Goal: Transaction & Acquisition: Purchase product/service

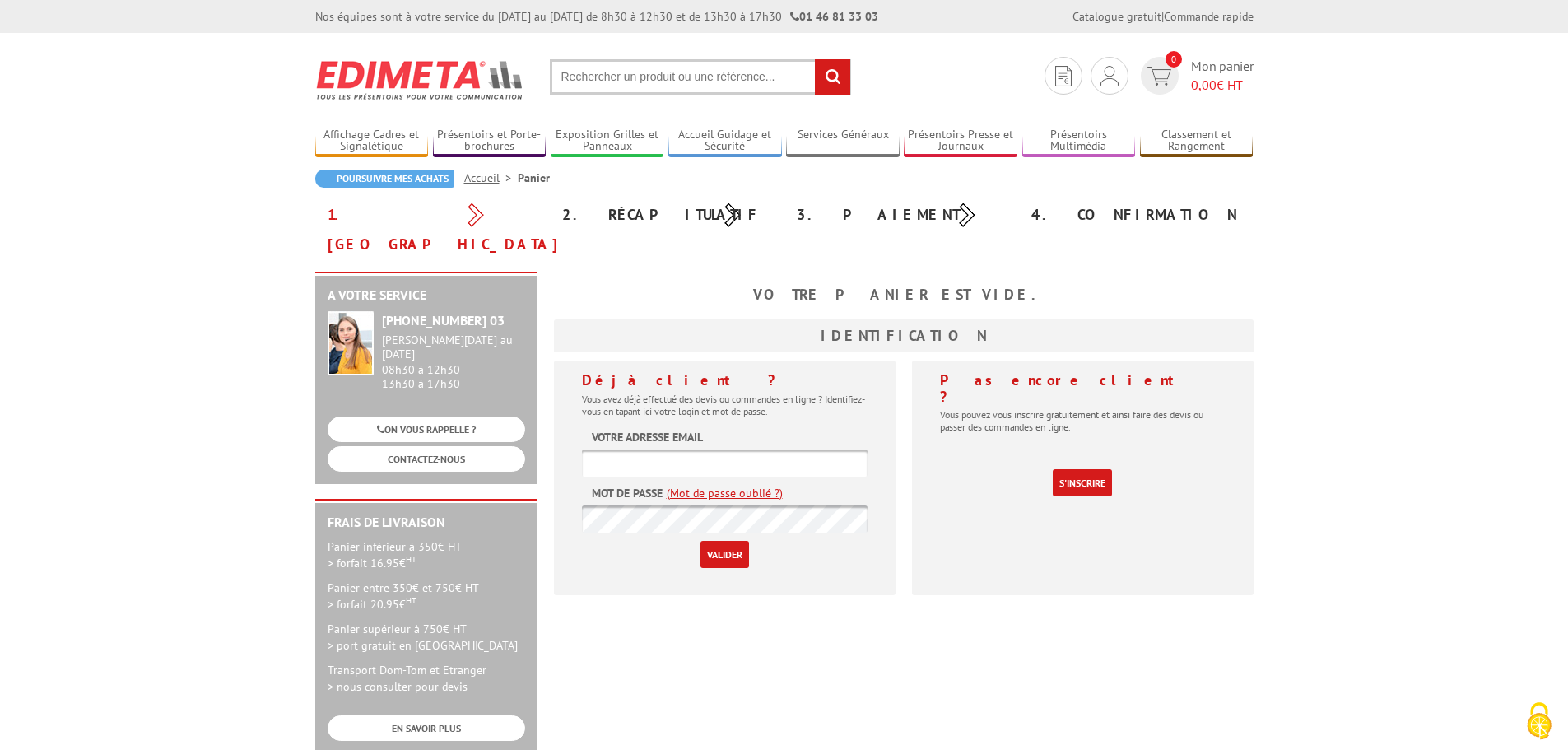
type input "stephanie.ricciardi@insa-lyon.fr"
click at [730, 541] on input "Valider" at bounding box center [725, 555] width 48 height 27
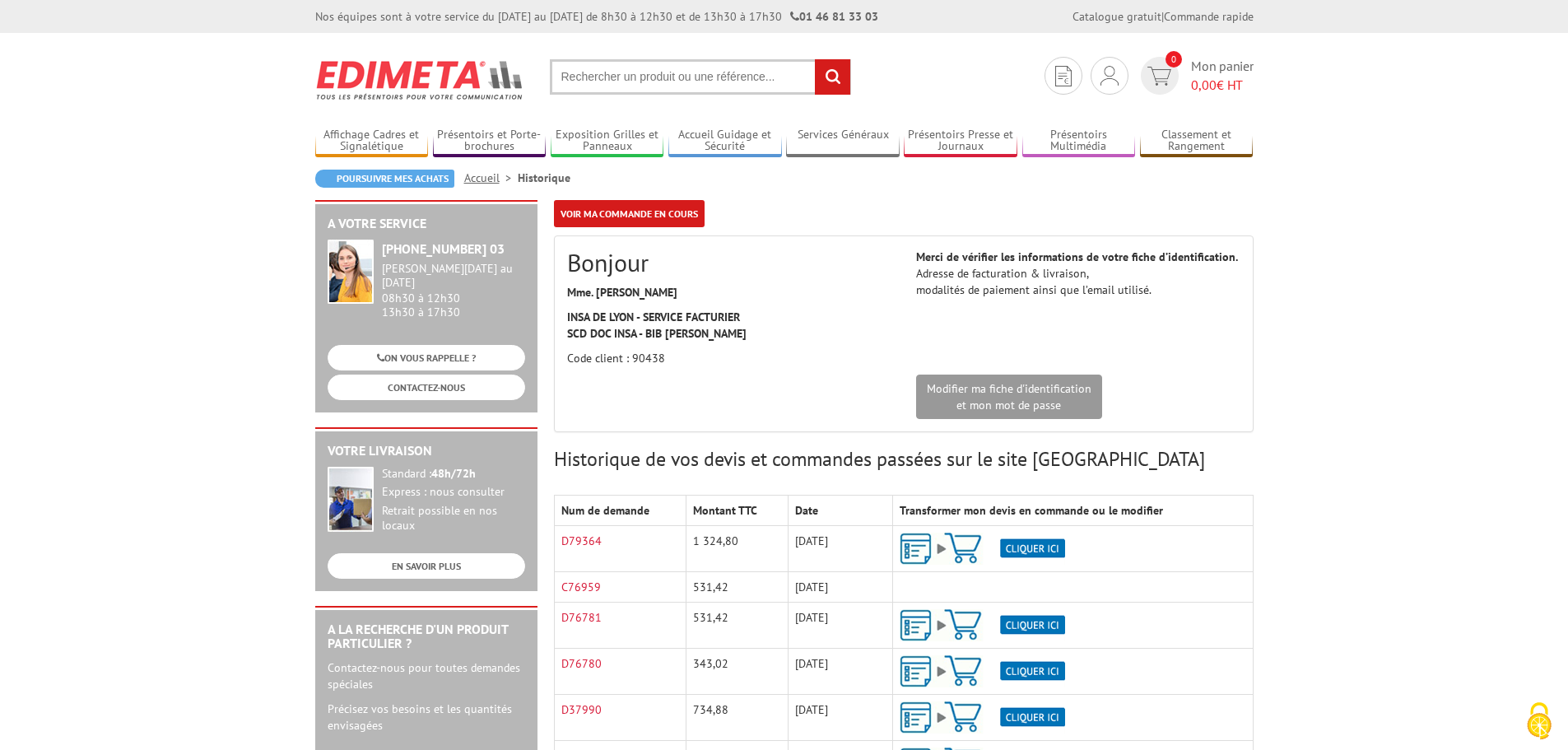
click at [1023, 547] on img at bounding box center [982, 548] width 165 height 32
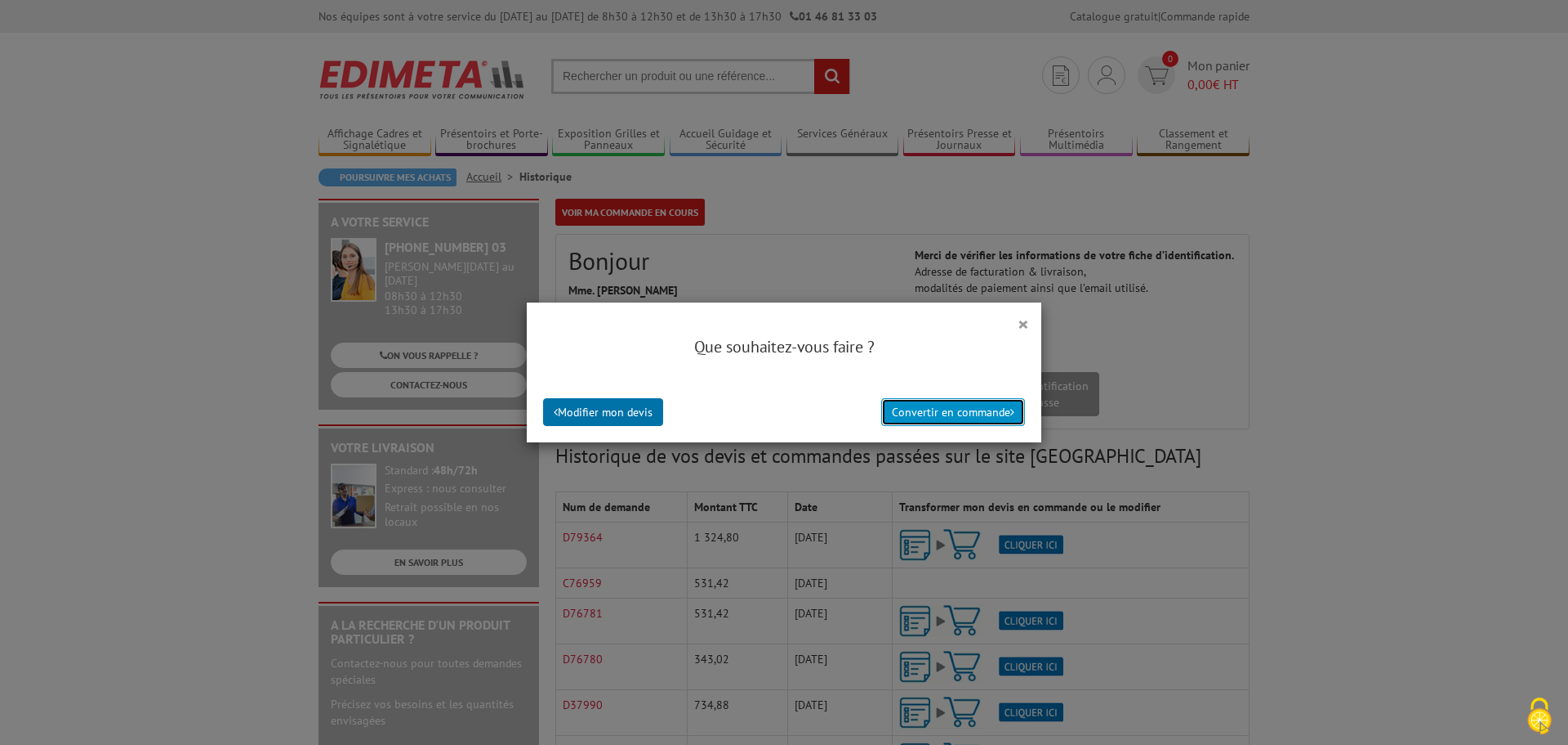
click at [942, 412] on button "Convertir en commande" at bounding box center [953, 412] width 144 height 28
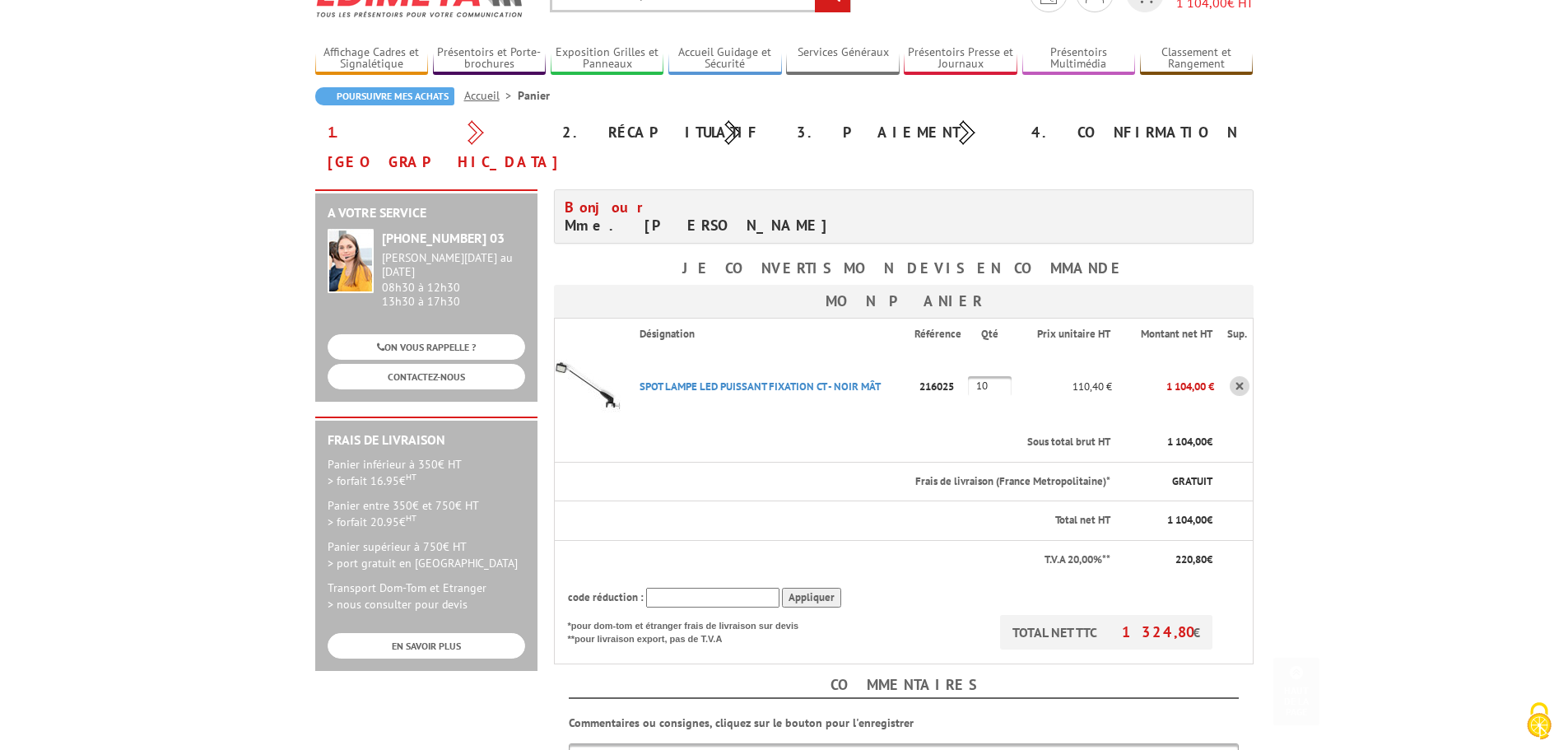
scroll to position [329, 0]
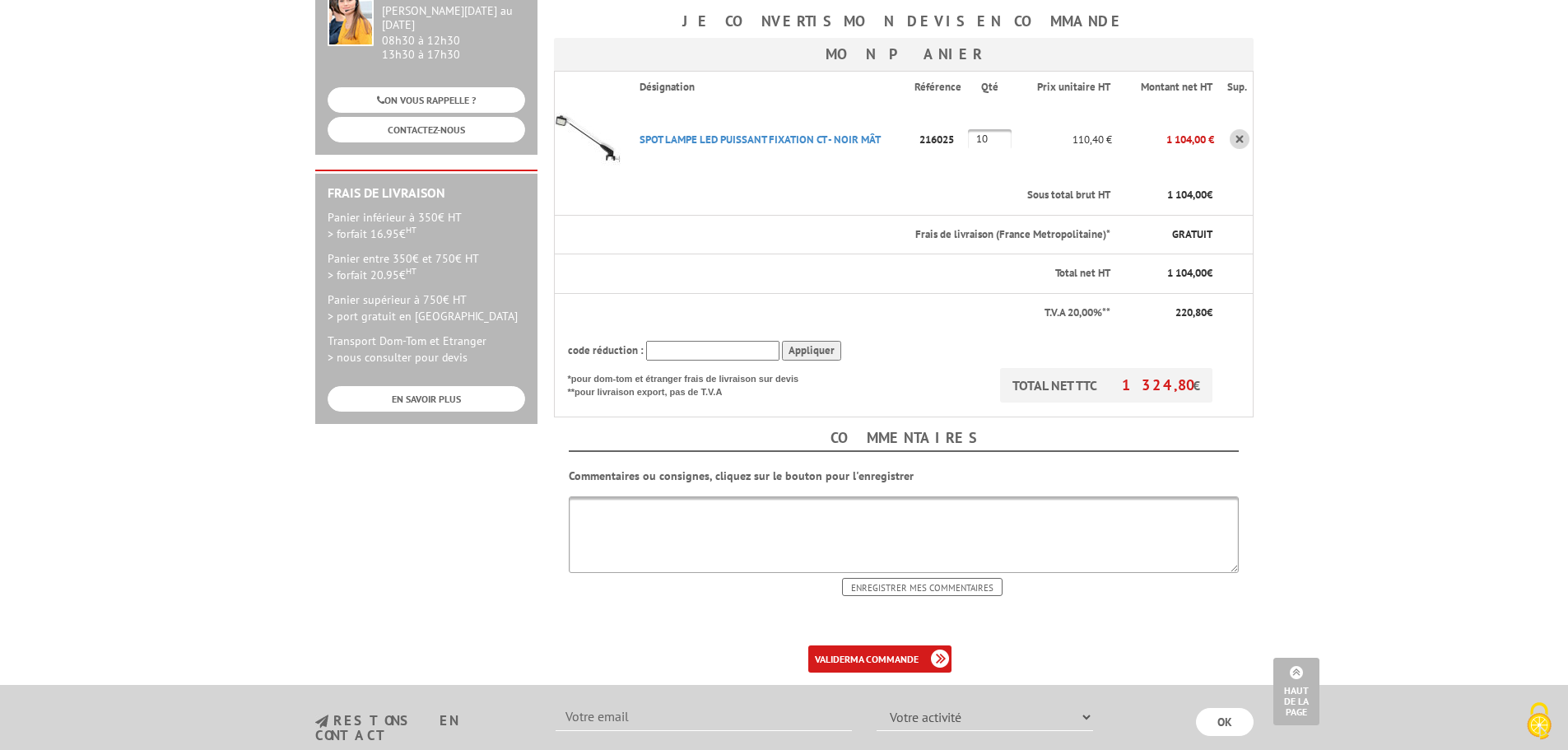
click at [818, 496] on textarea at bounding box center [903, 534] width 670 height 77
type textarea "livraison au [STREET_ADDRESS][GEOGRAPHIC_DATA][PERSON_NAME][PERSON_NAME] à 16h …"
click at [916, 577] on input "Enregistrer mes commentaires" at bounding box center [922, 586] width 161 height 18
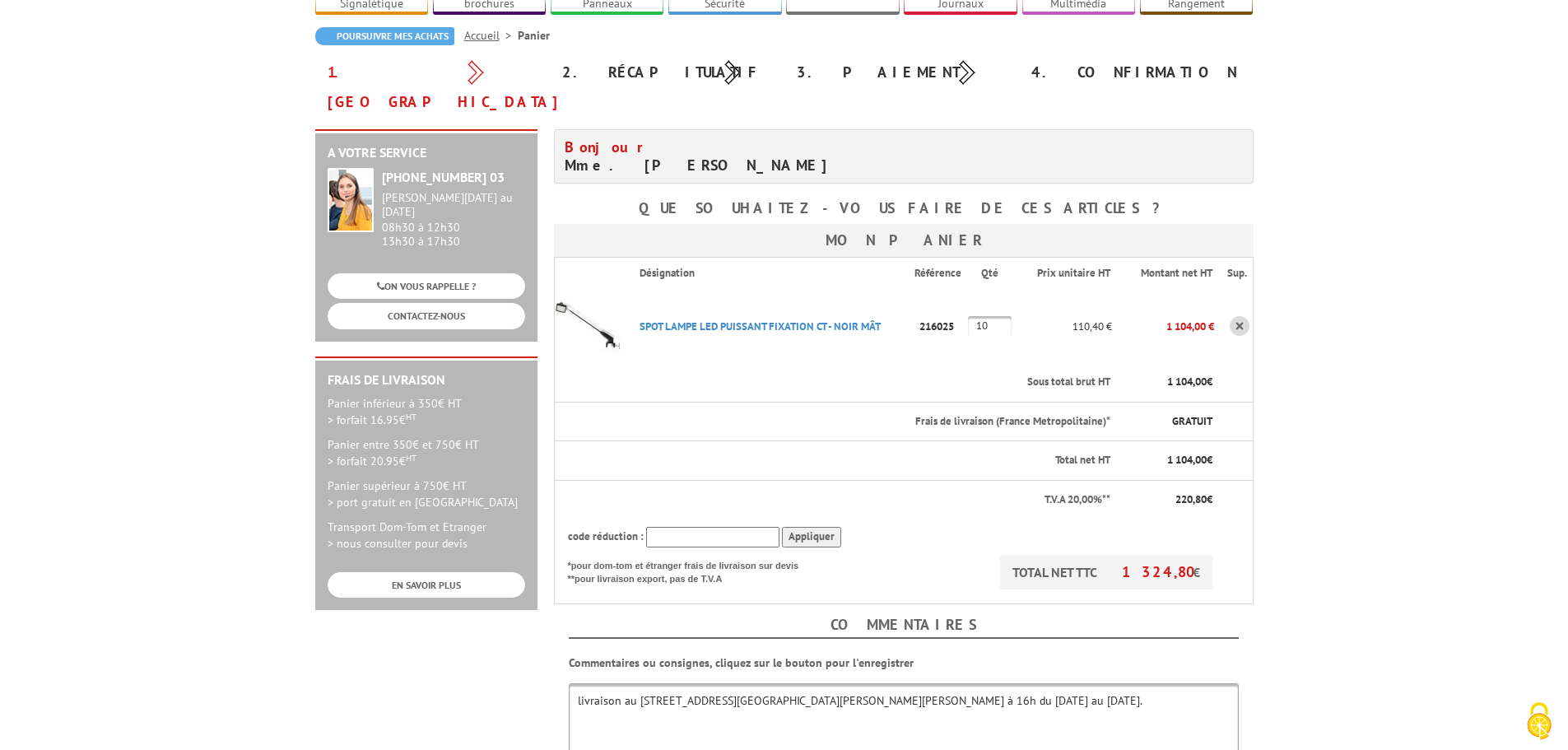
scroll to position [247, 0]
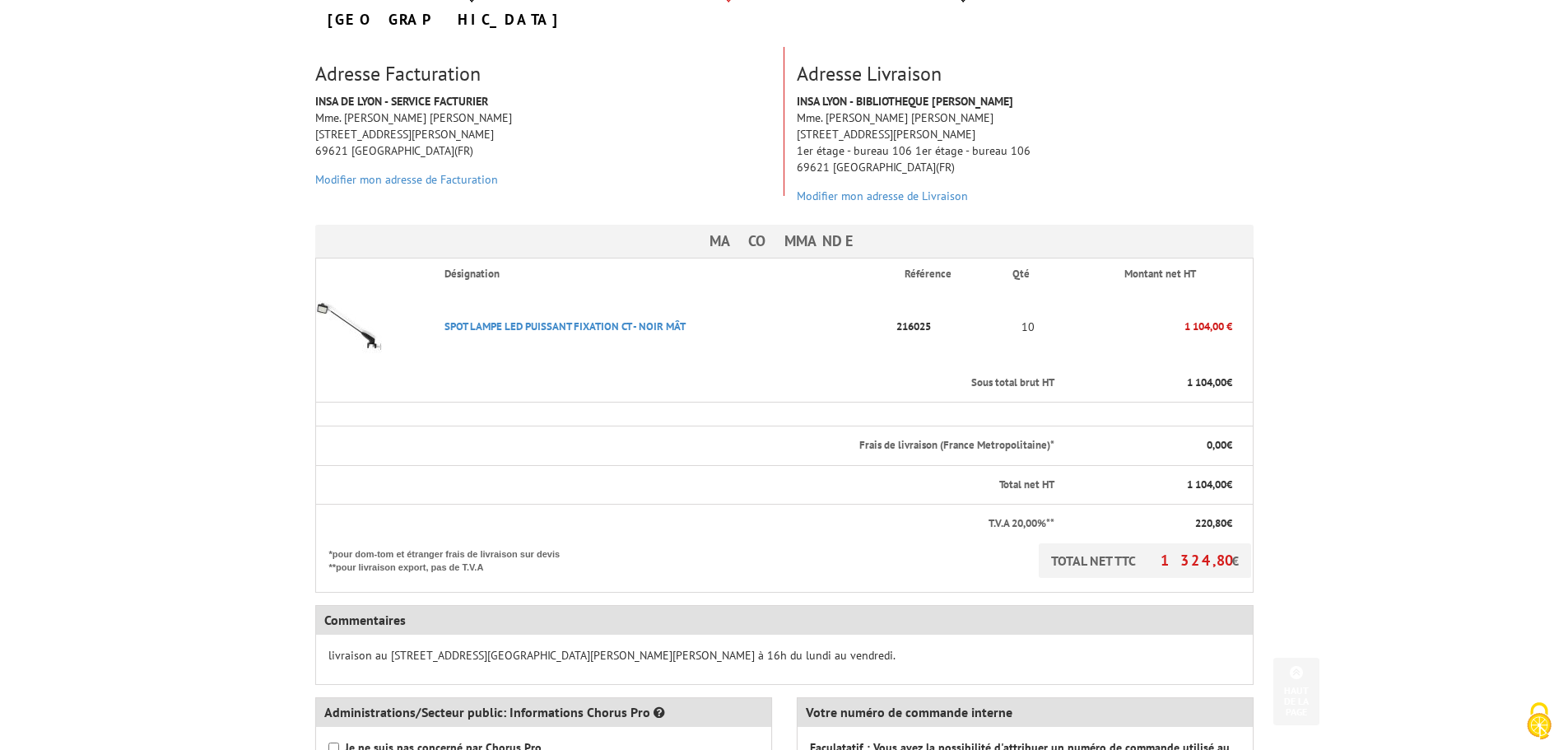
scroll to position [493, 0]
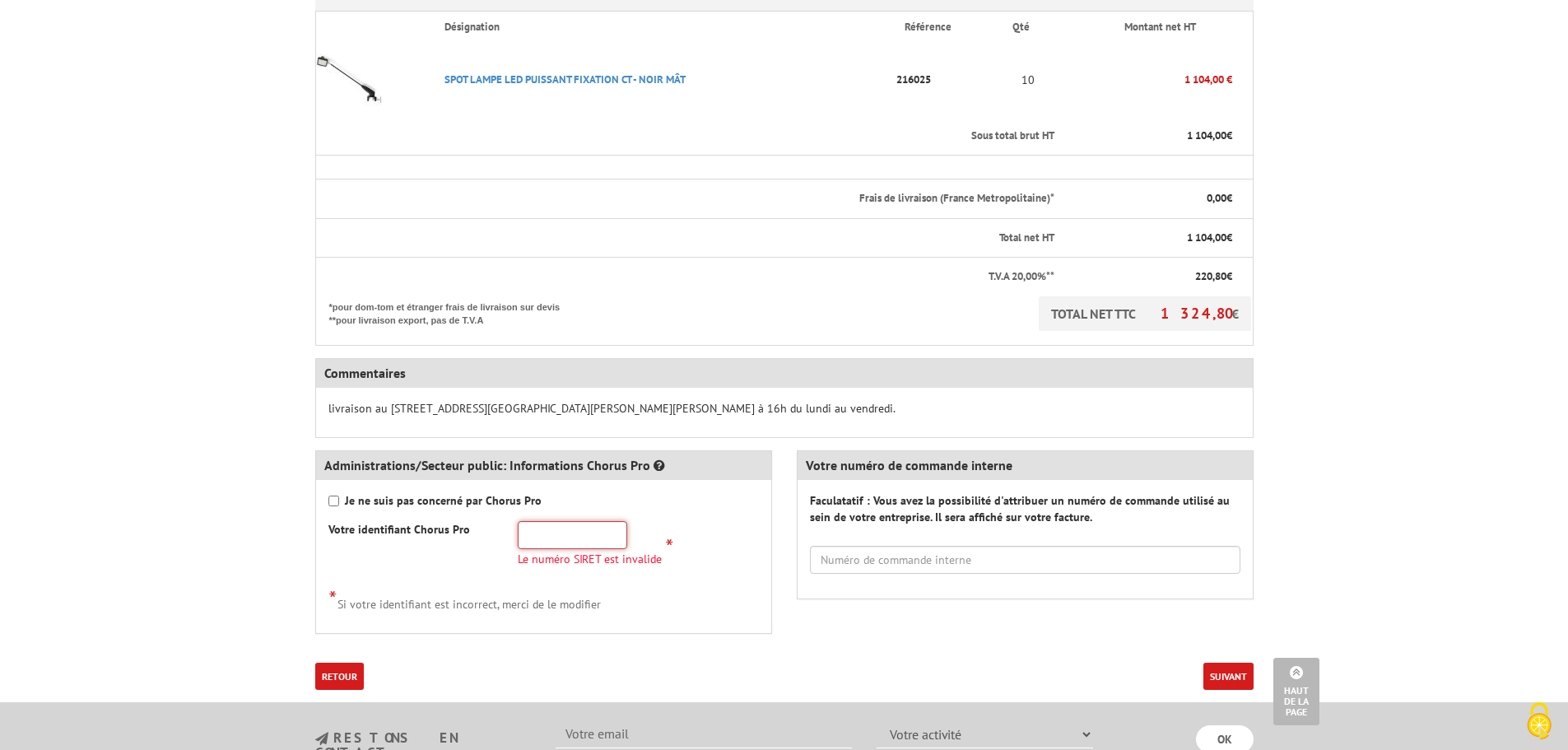
click at [564, 521] on input "text" at bounding box center [573, 534] width 110 height 28
click at [916, 545] on input "text" at bounding box center [1024, 559] width 430 height 28
click at [896, 545] on input "text" at bounding box center [1024, 559] width 430 height 28
paste input "CDE-2025-008419"
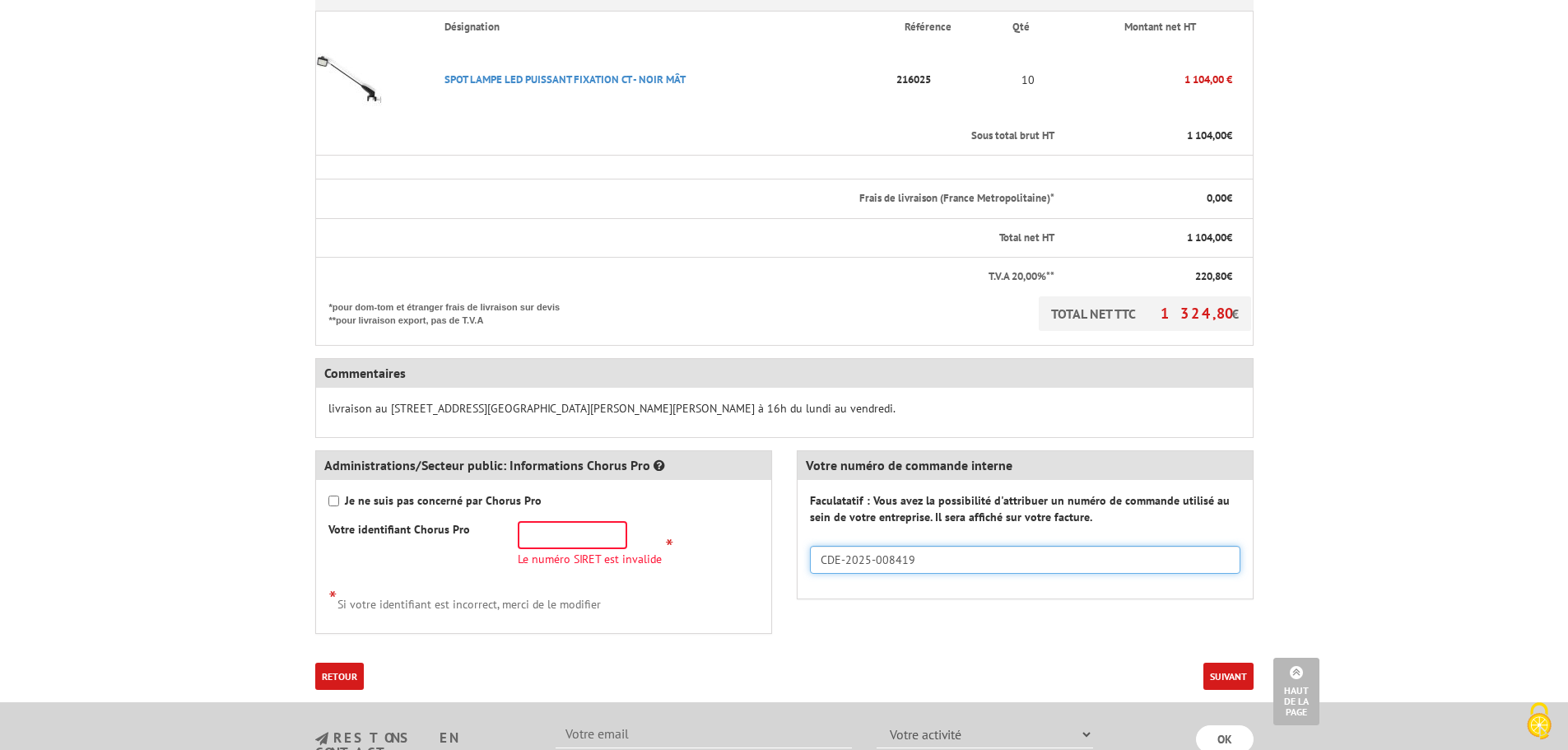
type input "CDE-2025-008419"
click at [595, 521] on input "text" at bounding box center [573, 534] width 110 height 28
paste input "196.901.920.00"
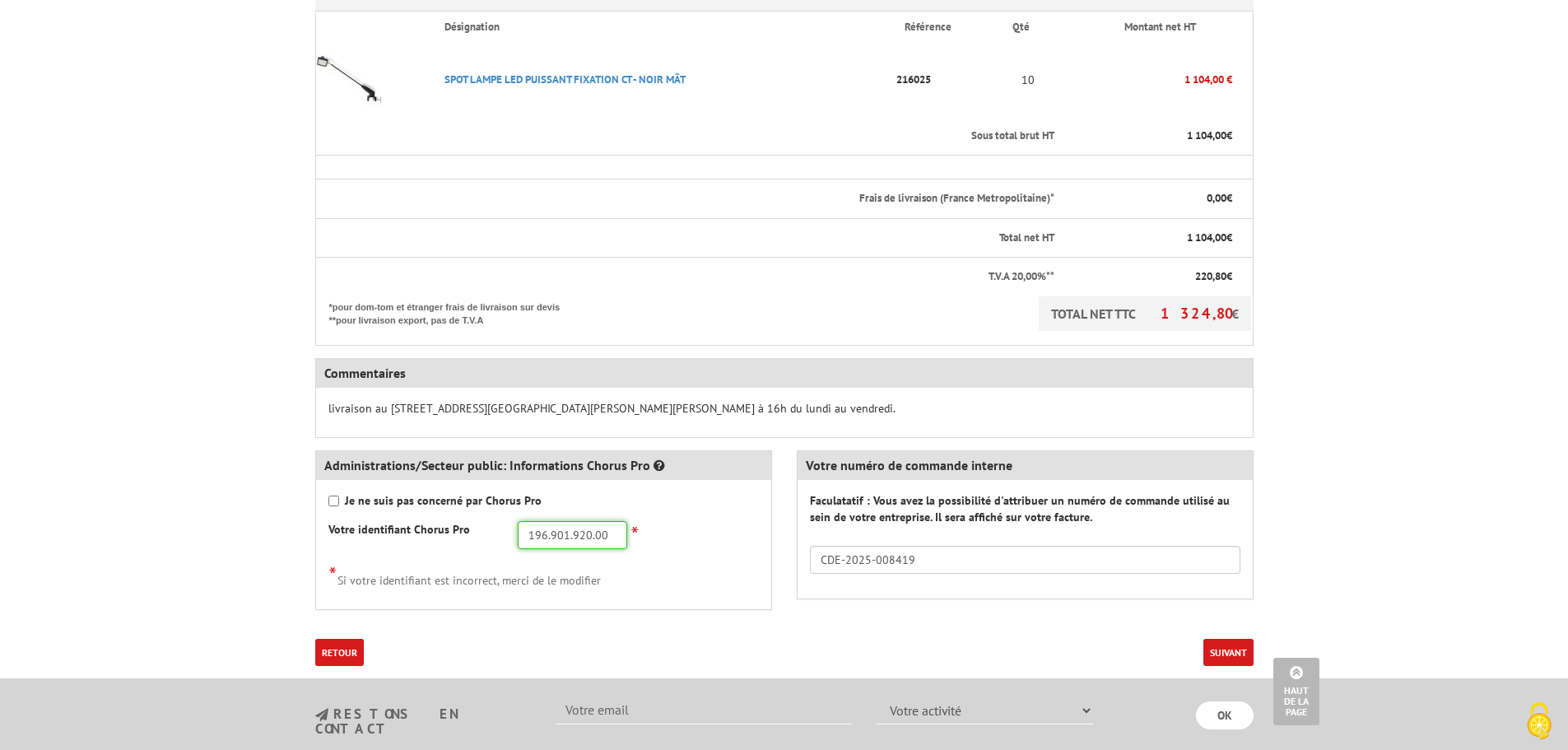
click at [609, 521] on input "196.901.920.00" at bounding box center [573, 534] width 110 height 28
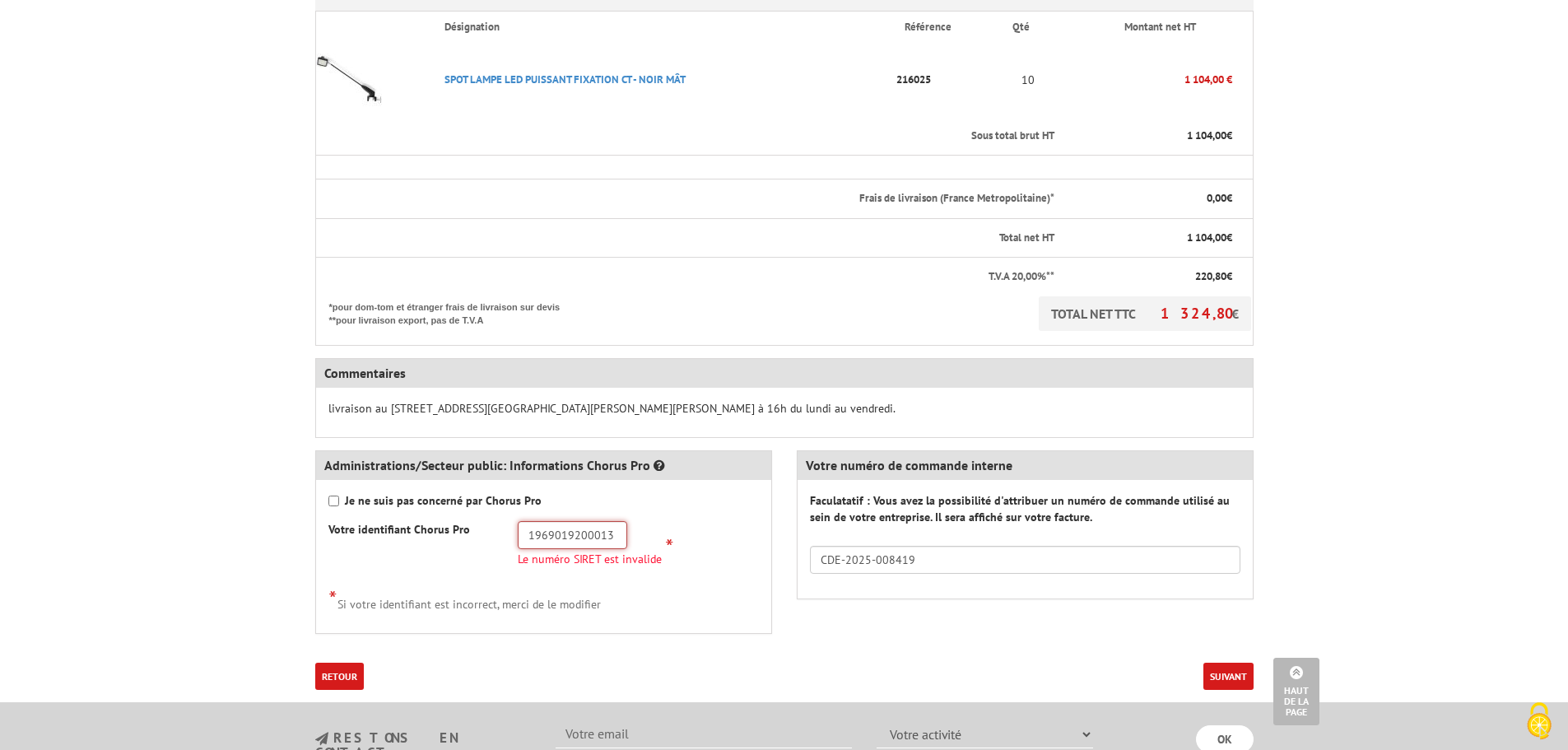
click at [529, 521] on input "1969019200013" at bounding box center [573, 534] width 110 height 28
click at [546, 521] on input "1969019200013" at bounding box center [573, 534] width 110 height 28
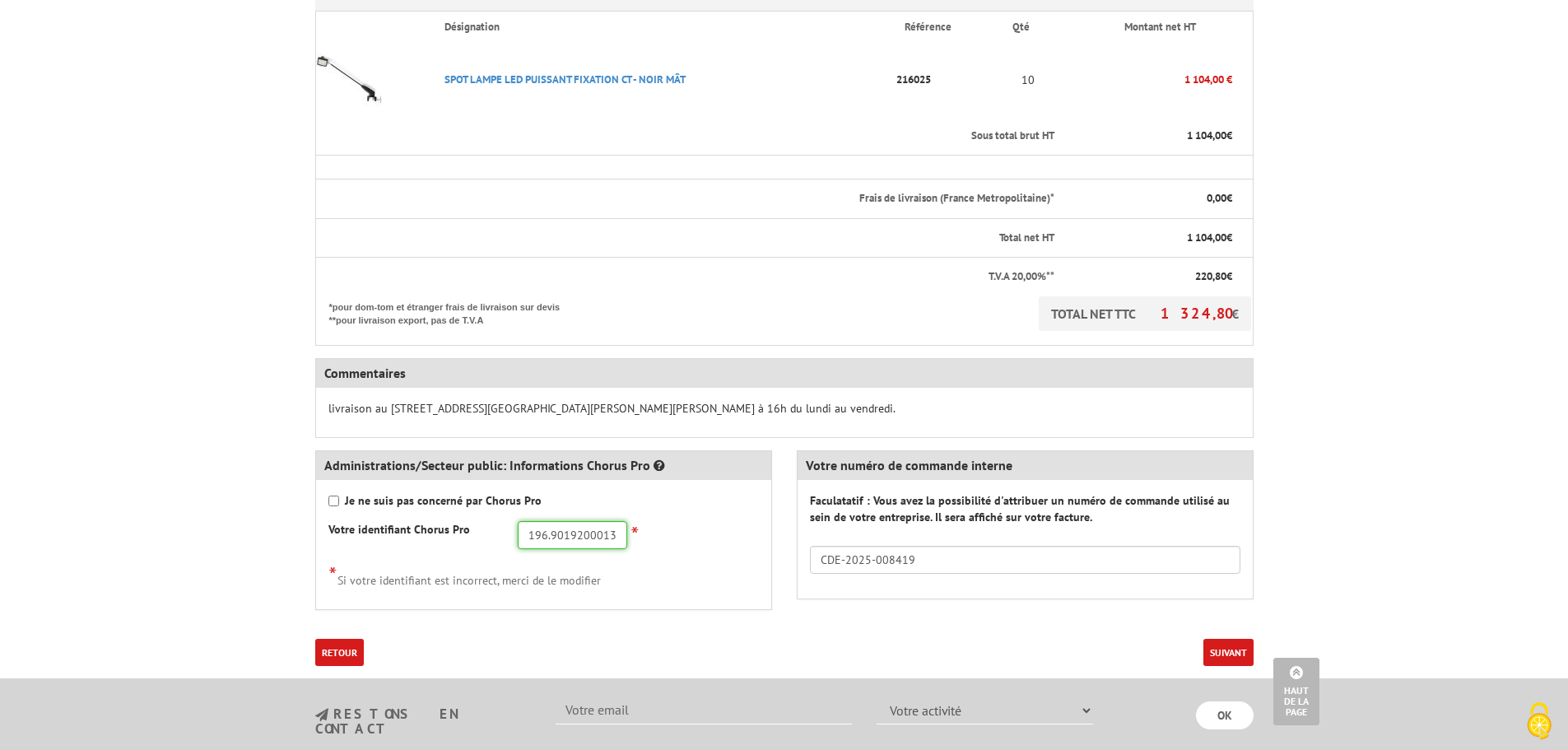
click at [550, 521] on input "196.9019200013" at bounding box center [573, 534] width 110 height 28
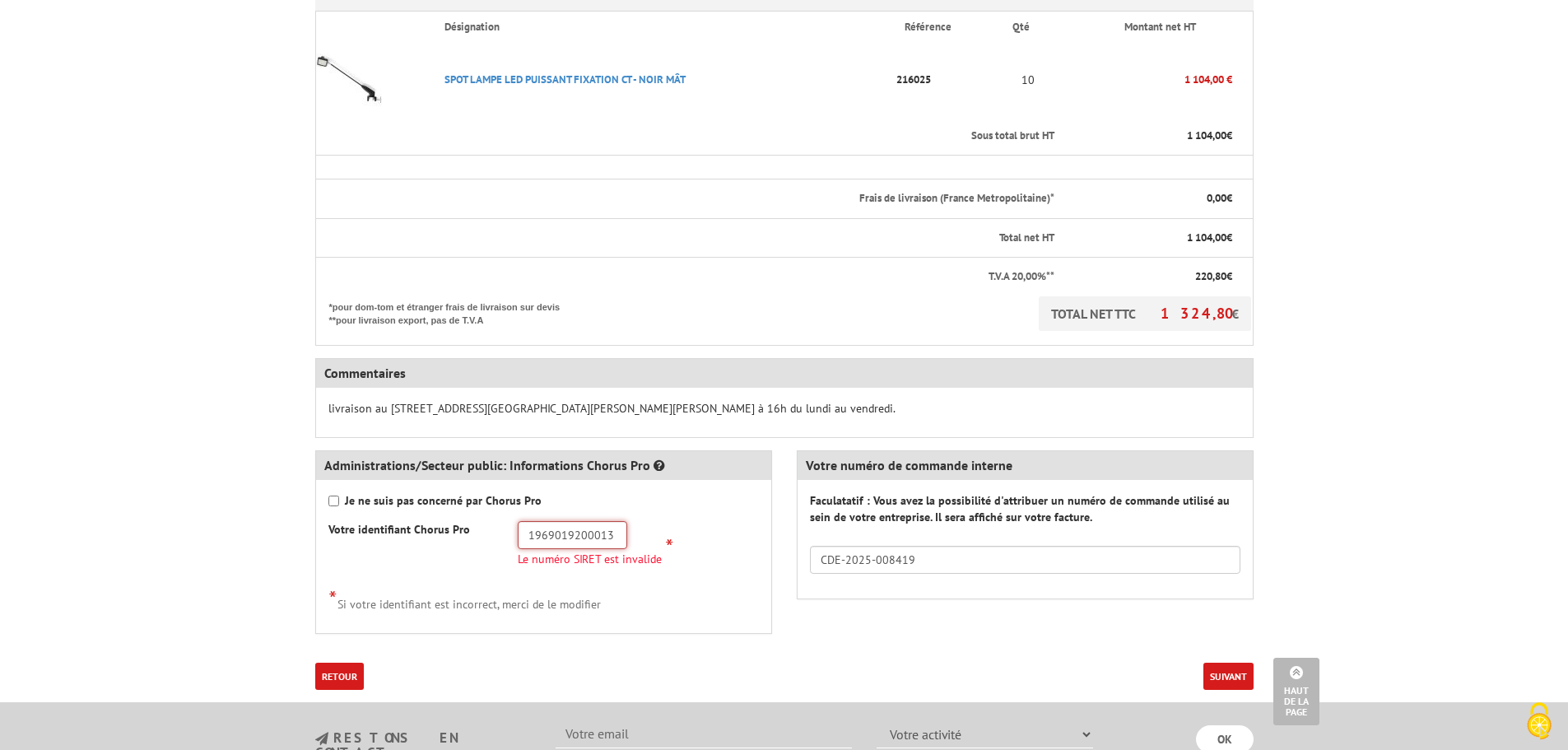
click at [610, 521] on input "1969019200013" at bounding box center [573, 534] width 110 height 28
click at [531, 521] on input "1969019200013" at bounding box center [573, 534] width 110 height 28
click at [546, 521] on input "1969019200013" at bounding box center [573, 534] width 110 height 28
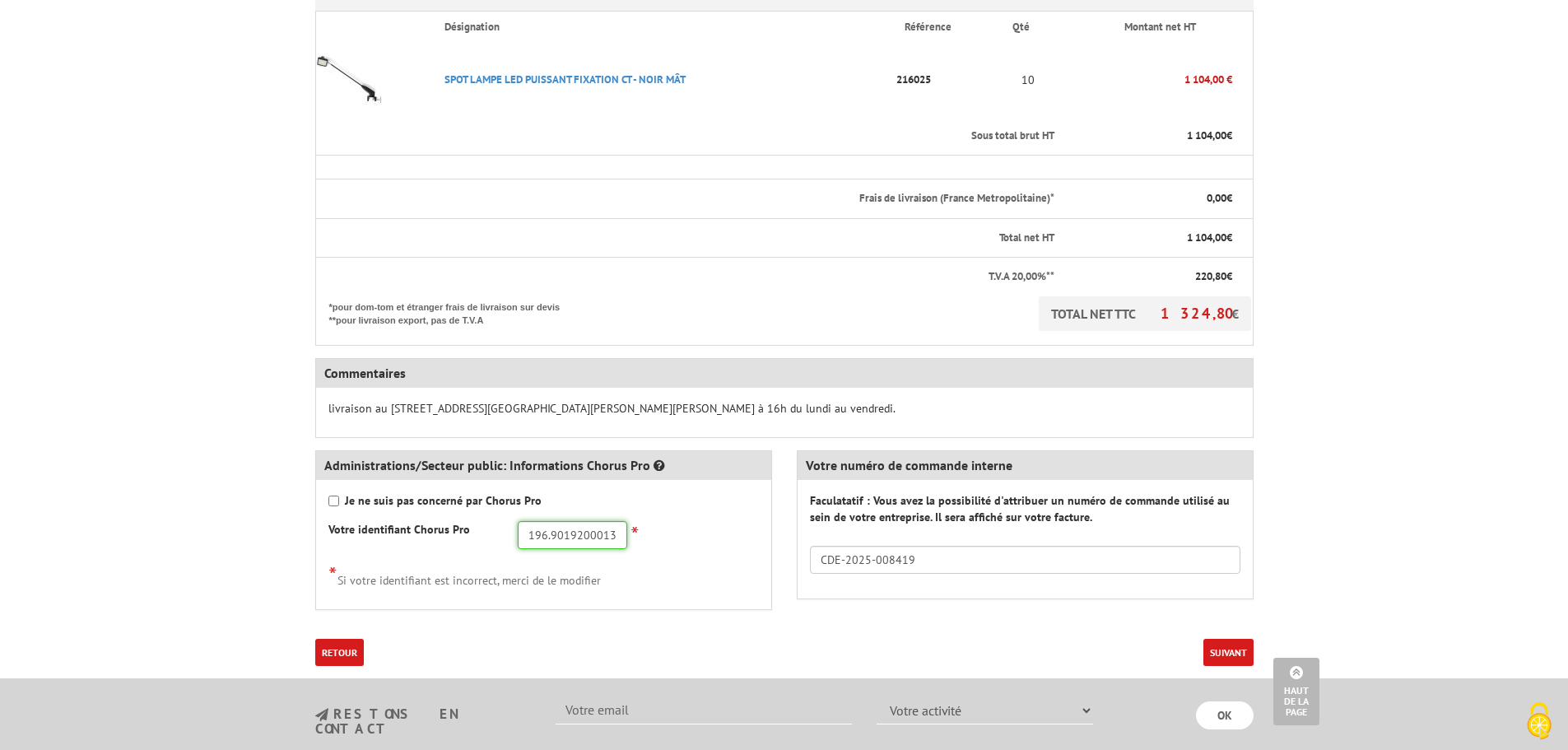
click at [567, 521] on input "196.9019200013" at bounding box center [573, 534] width 110 height 28
type input "196.9019200013"
click at [1235, 639] on button "Suivant" at bounding box center [1228, 652] width 50 height 27
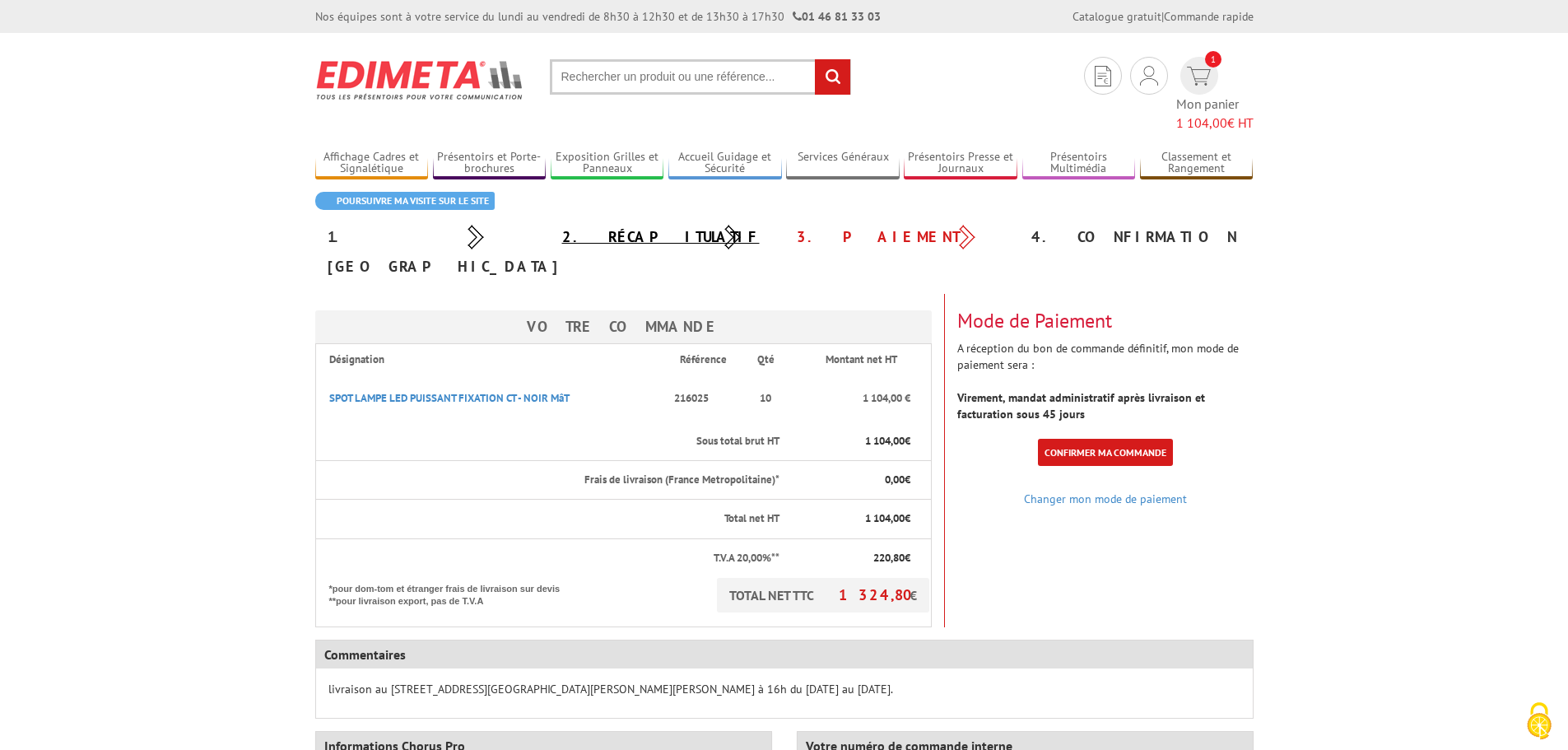
click at [613, 227] on link "2. Récapitulatif" at bounding box center [661, 237] width 197 height 19
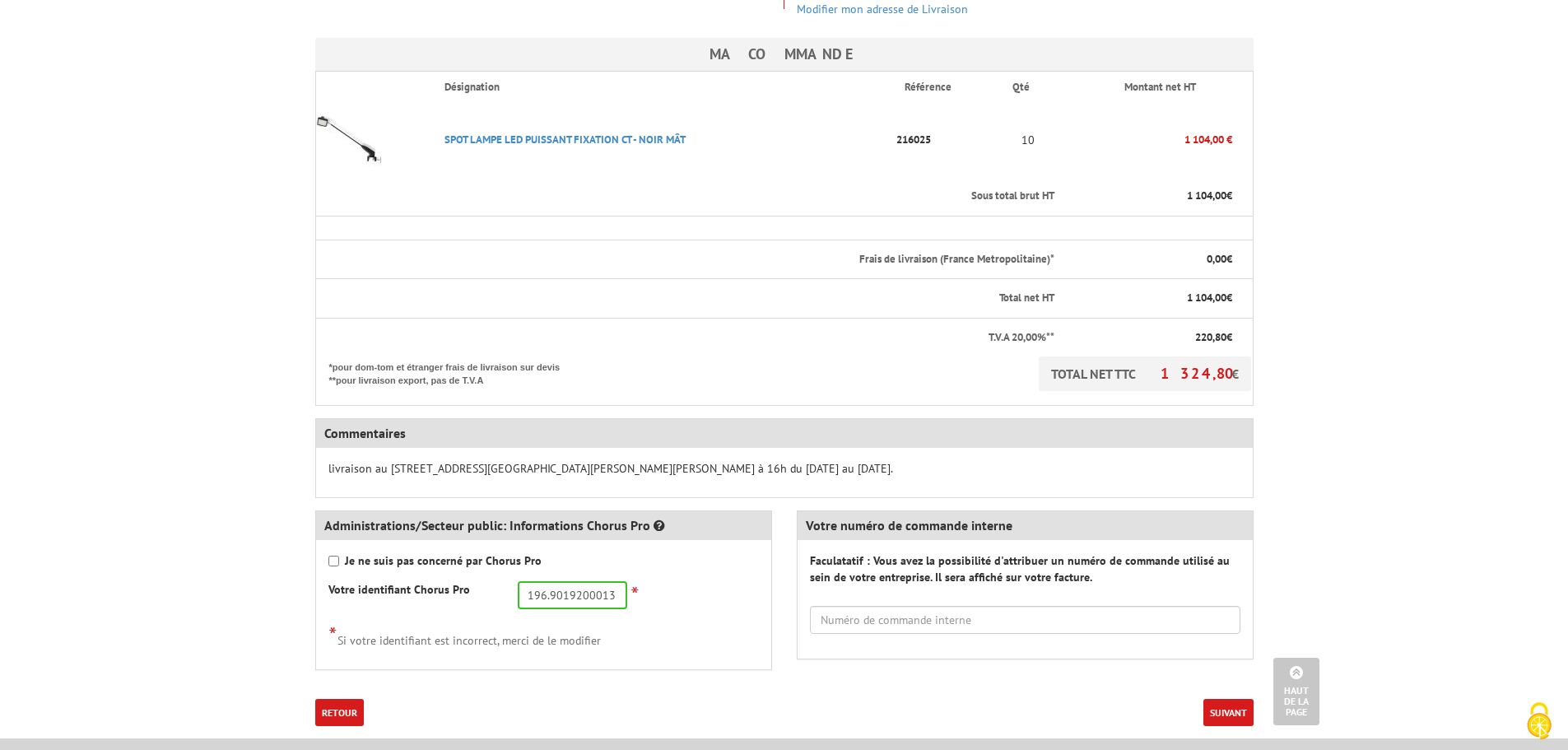
scroll to position [493, 0]
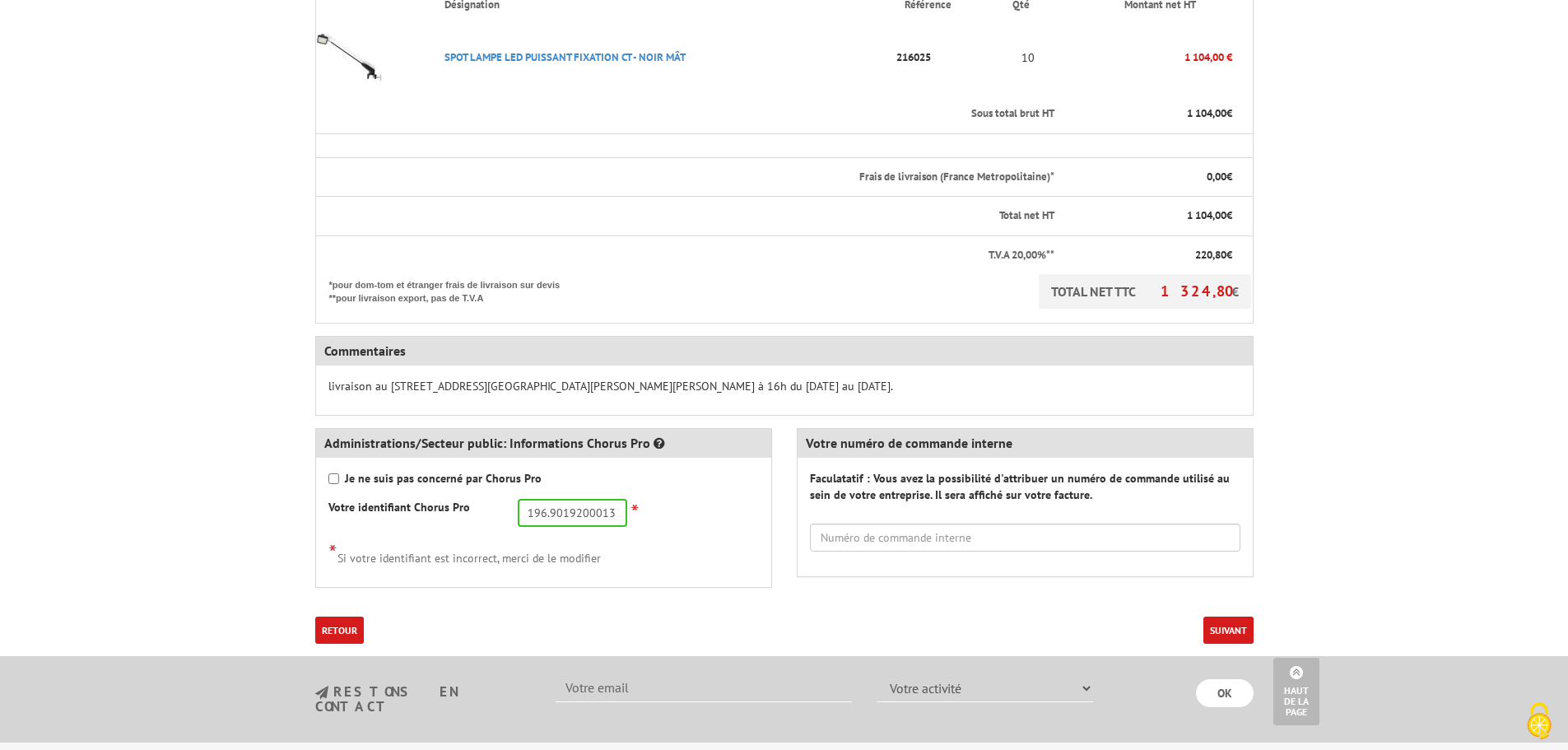
click at [874, 377] on p "livraison au [STREET_ADDRESS][GEOGRAPHIC_DATA][PERSON_NAME][PERSON_NAME] à 16h …" at bounding box center [784, 386] width 912 height 16
click at [833, 377] on p "livraison au [STREET_ADDRESS][GEOGRAPHIC_DATA][PERSON_NAME][PERSON_NAME] à 16h …" at bounding box center [784, 386] width 912 height 16
click at [827, 377] on p "livraison au [STREET_ADDRESS][GEOGRAPHIC_DATA][PERSON_NAME][PERSON_NAME] à 16h …" at bounding box center [784, 386] width 912 height 16
click at [898, 523] on input "text" at bounding box center [1024, 537] width 430 height 28
type input "CDE-2025-008419 - CODE SERVICE S05"
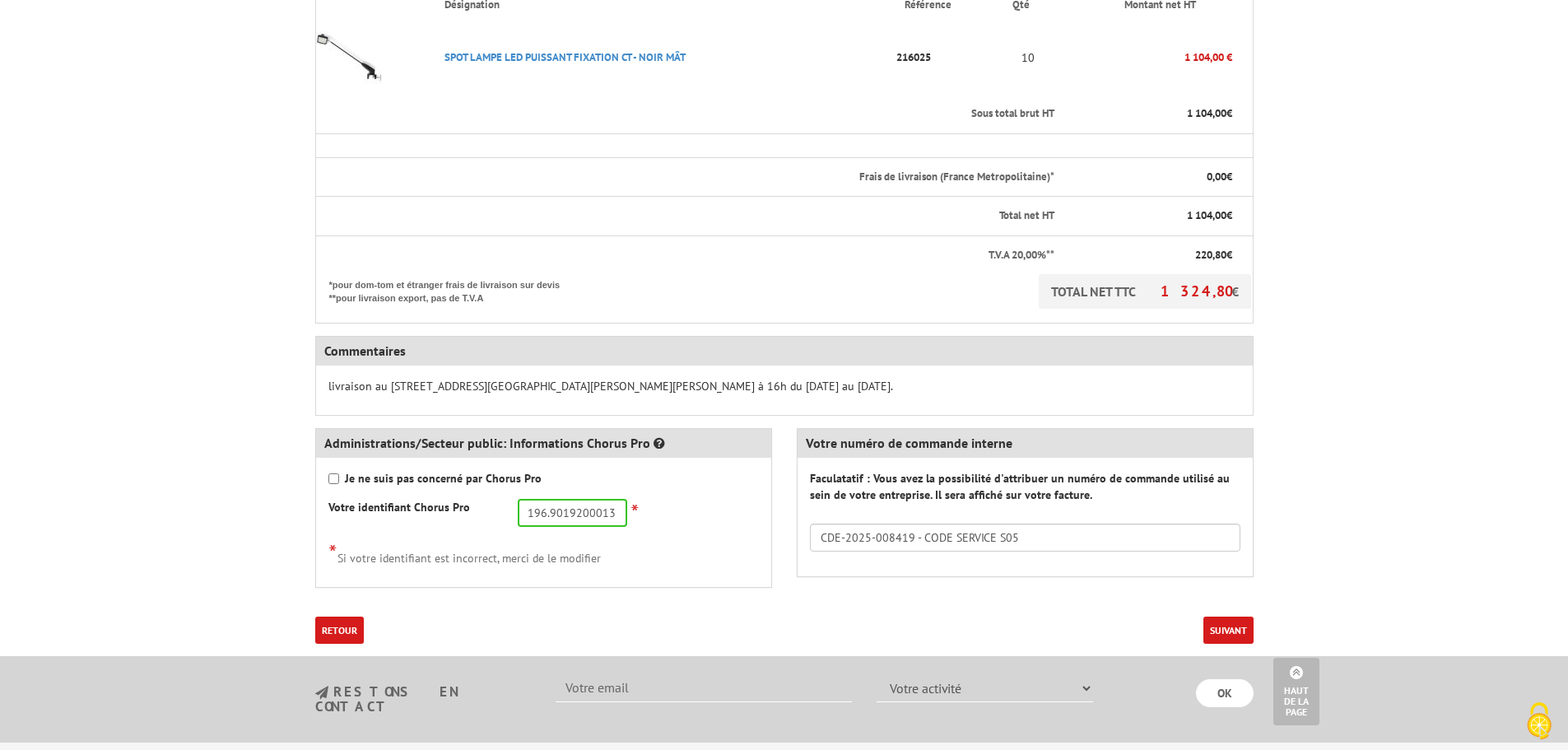
click at [1223, 617] on button "Suivant" at bounding box center [1228, 630] width 50 height 27
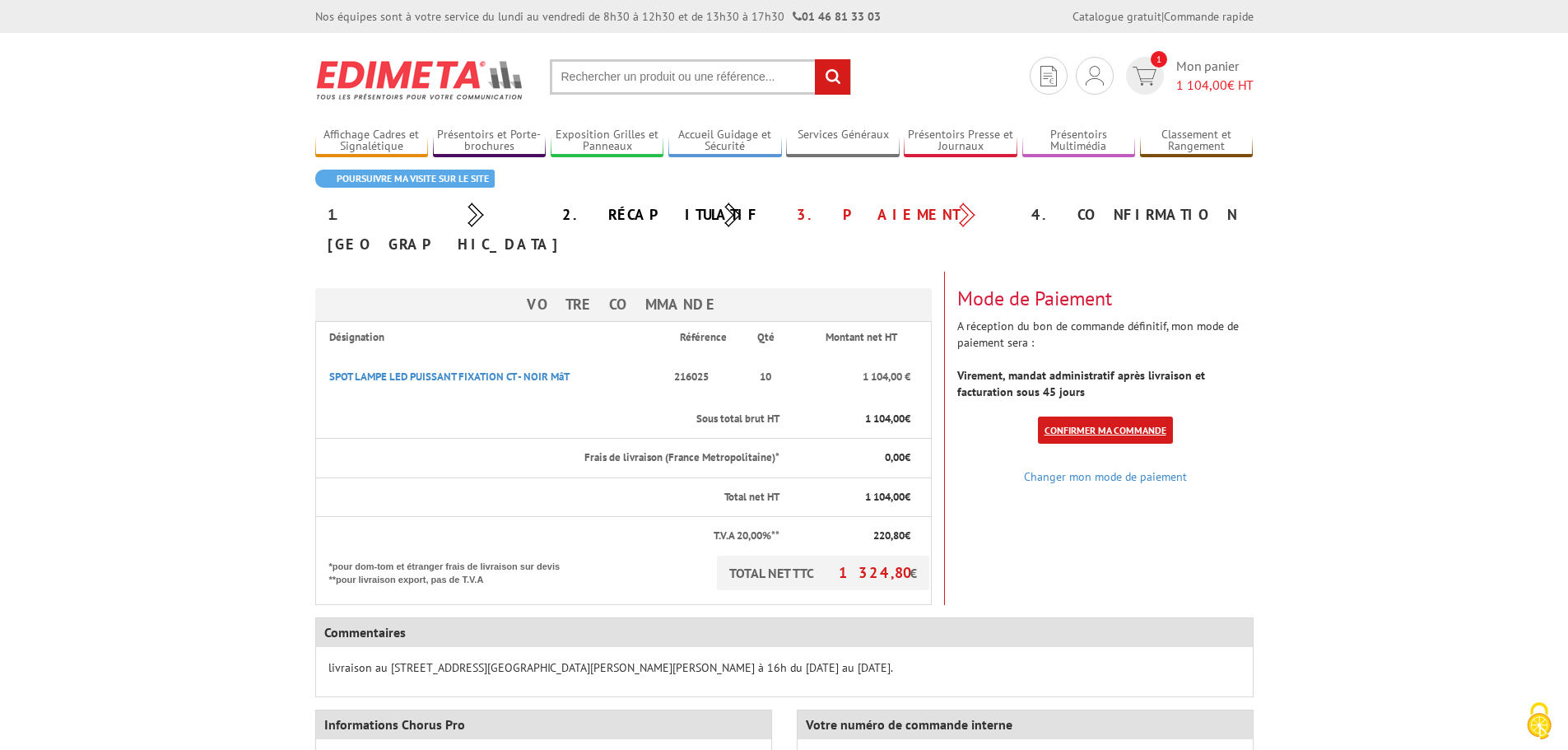
click at [1065, 417] on link "Confirmer ma commande" at bounding box center [1106, 430] width 135 height 27
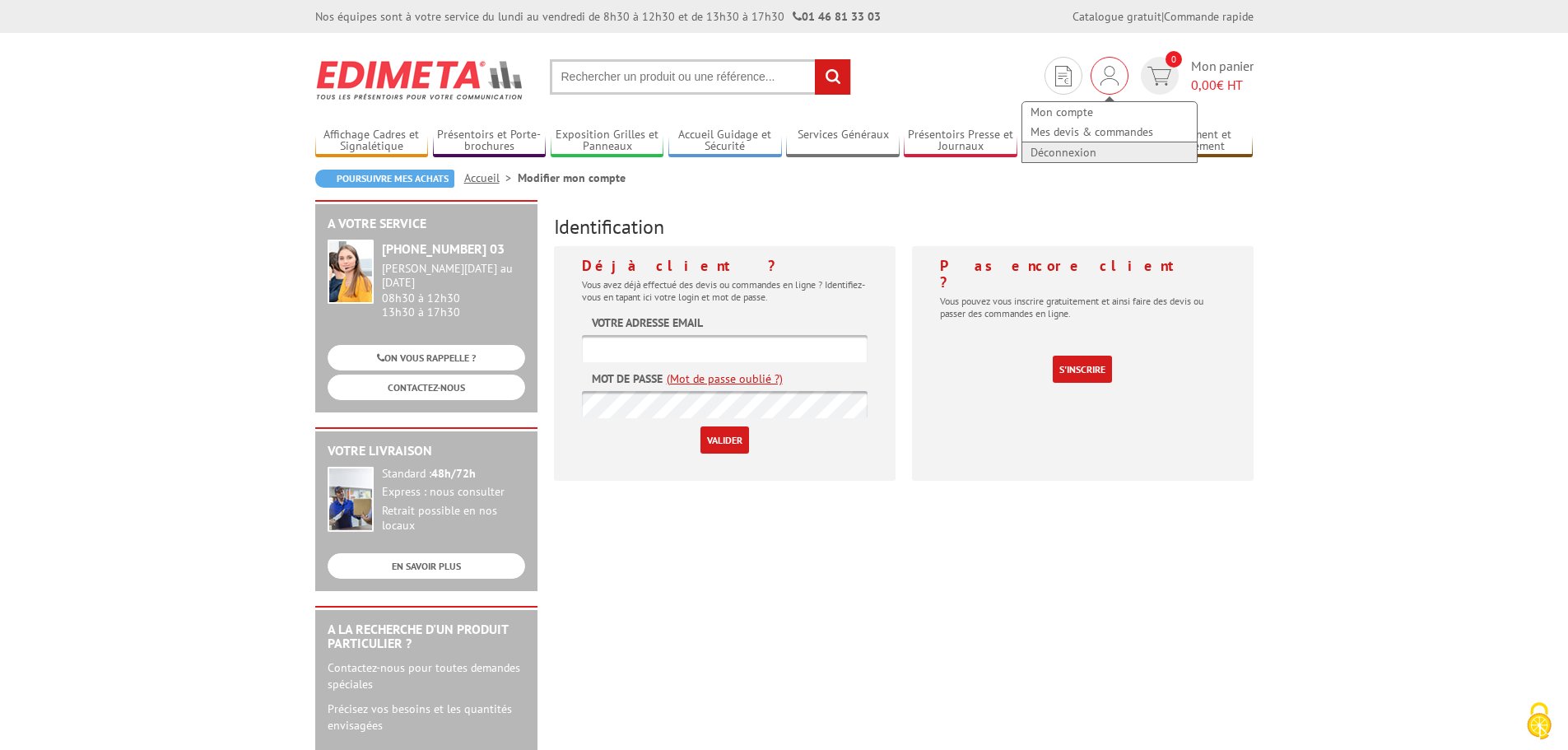
type input "stephanie.ricciardi@insa-lyon.fr"
click at [1082, 146] on link "Déconnexion" at bounding box center [1109, 153] width 175 height 20
